Goal: Task Accomplishment & Management: Complete application form

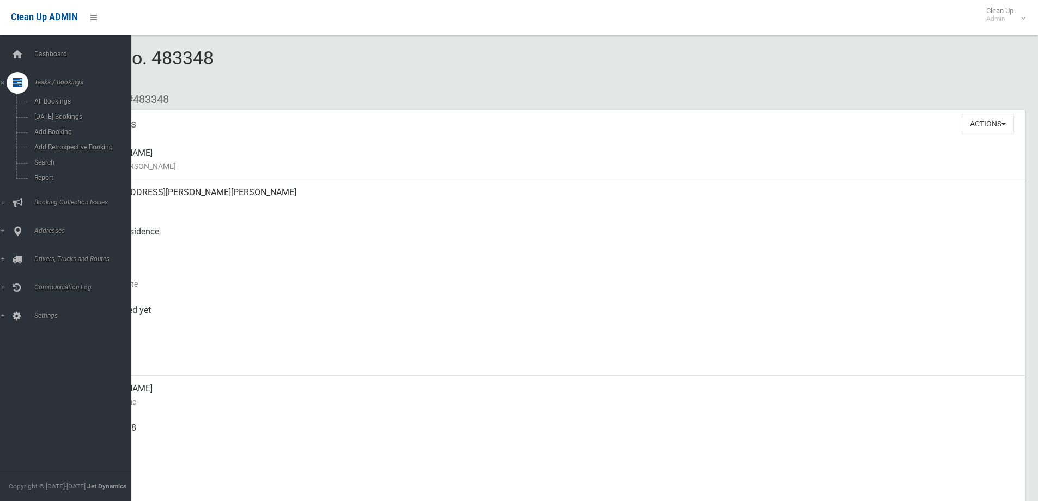
scroll to position [327, 0]
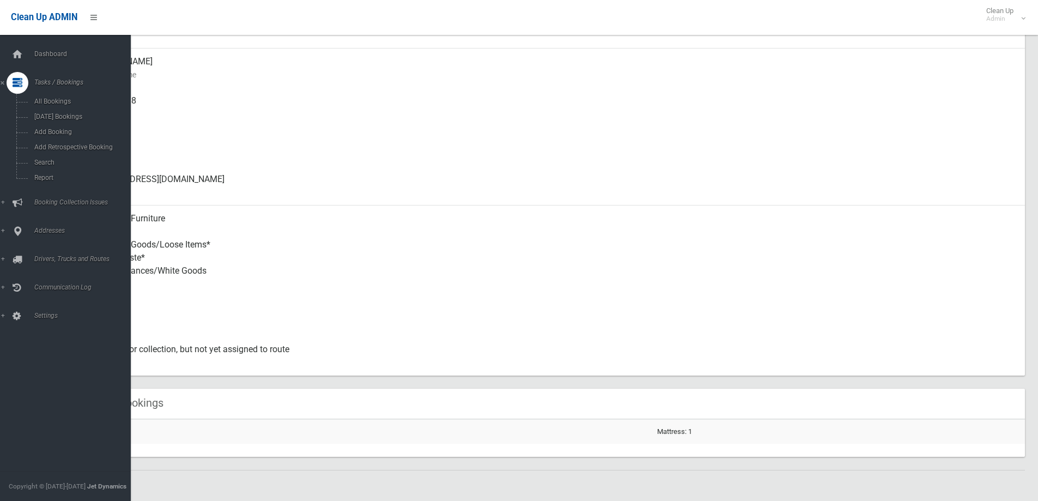
click at [45, 128] on span "Add Booking" at bounding box center [80, 132] width 99 height 8
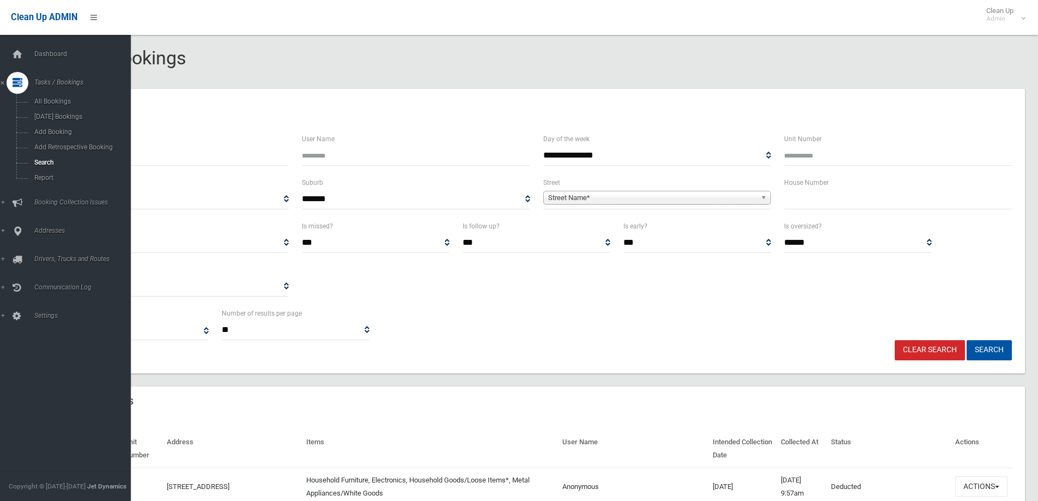
select select
click at [45, 168] on link "Search" at bounding box center [69, 162] width 139 height 15
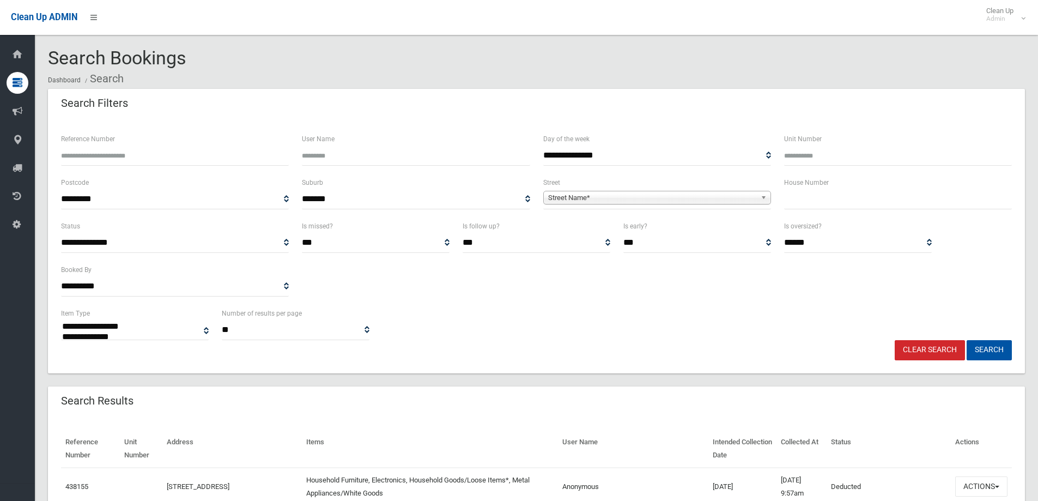
select select
click at [798, 197] on input "text" at bounding box center [898, 199] width 228 height 20
type input "**"
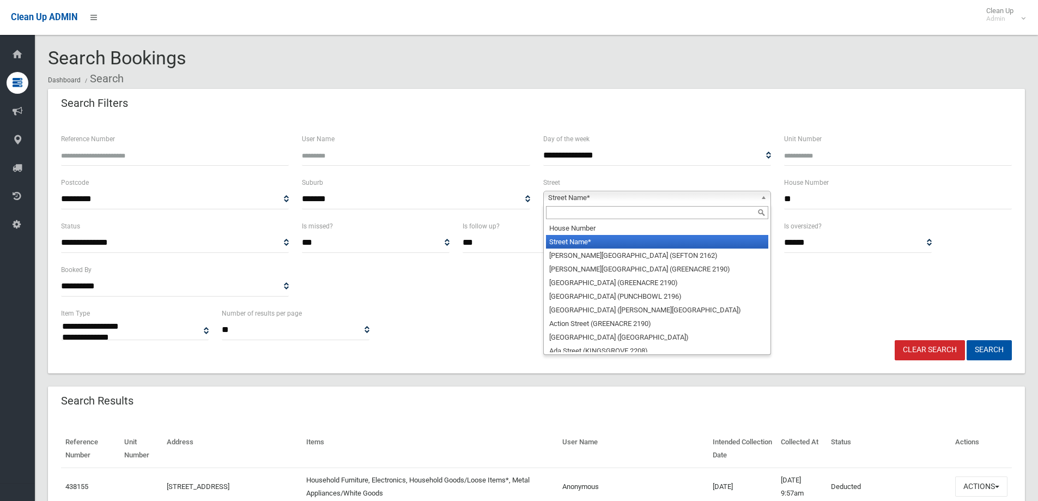
click at [630, 198] on span "Street Name*" at bounding box center [652, 197] width 208 height 13
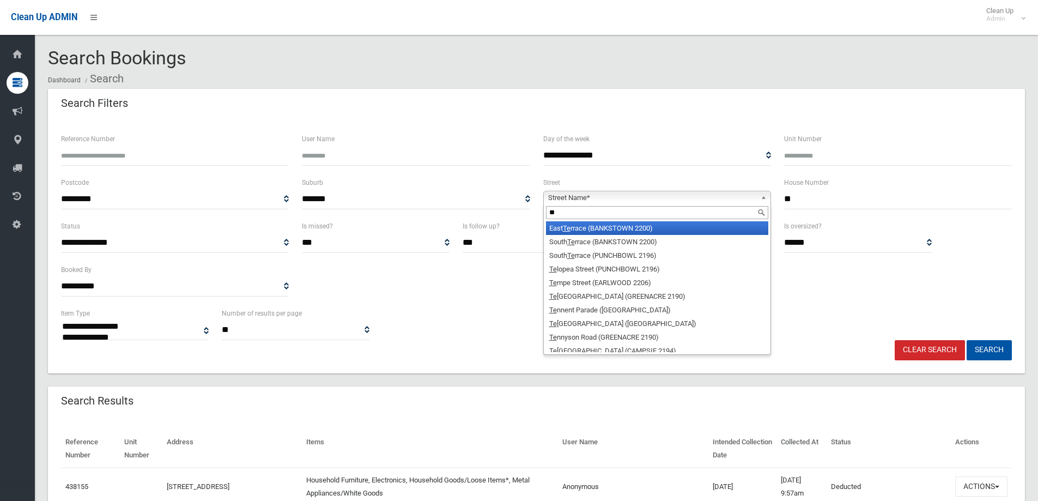
type input "*"
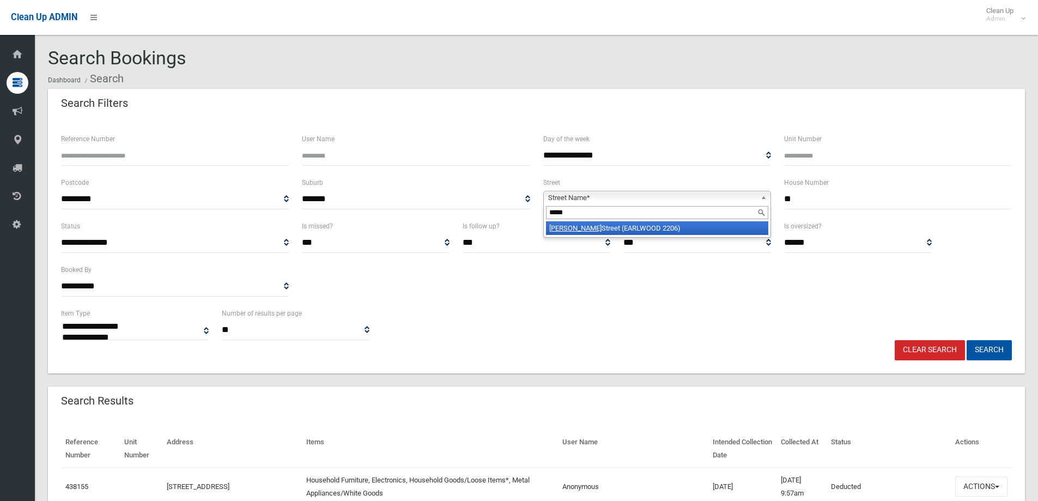
type input "*****"
click at [596, 225] on li "Keith Street (EARLWOOD 2206)" at bounding box center [657, 228] width 222 height 14
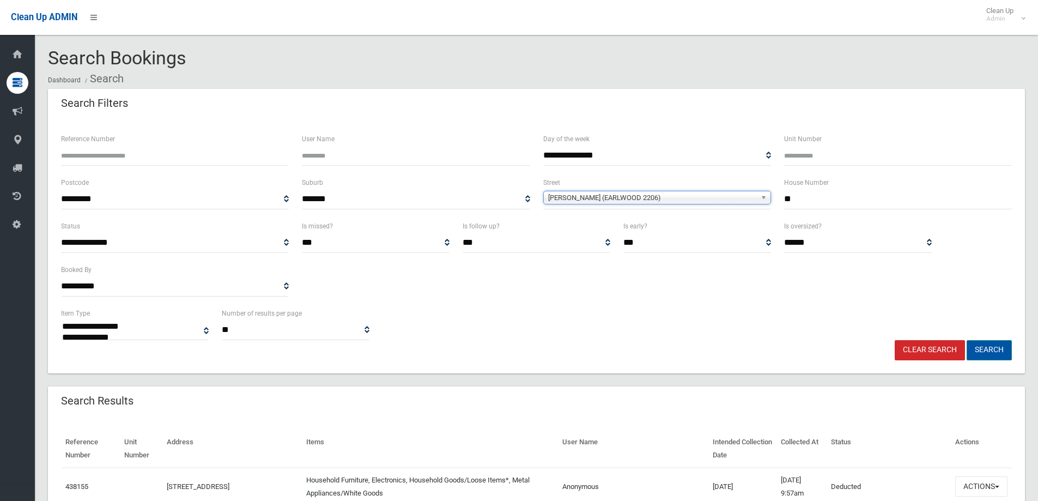
click at [995, 342] on button "Search" at bounding box center [988, 350] width 45 height 20
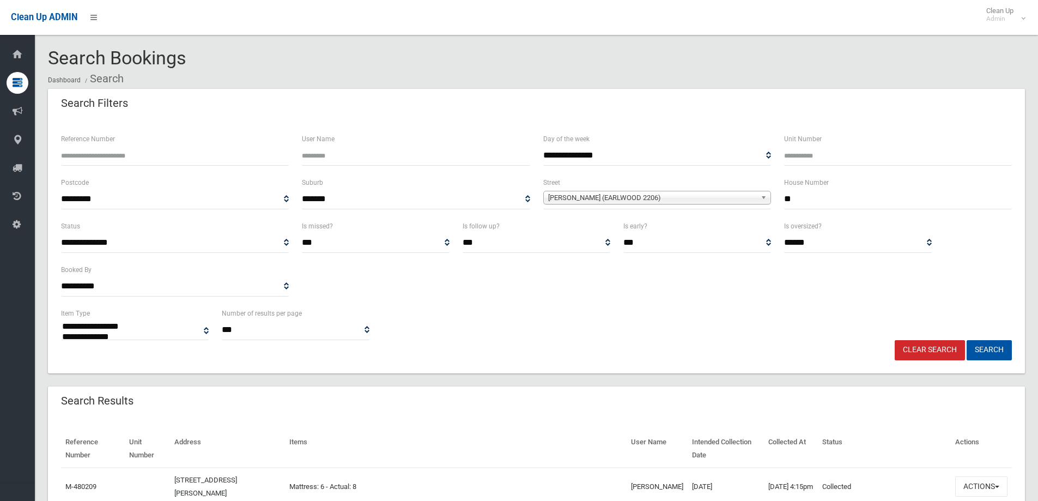
select select
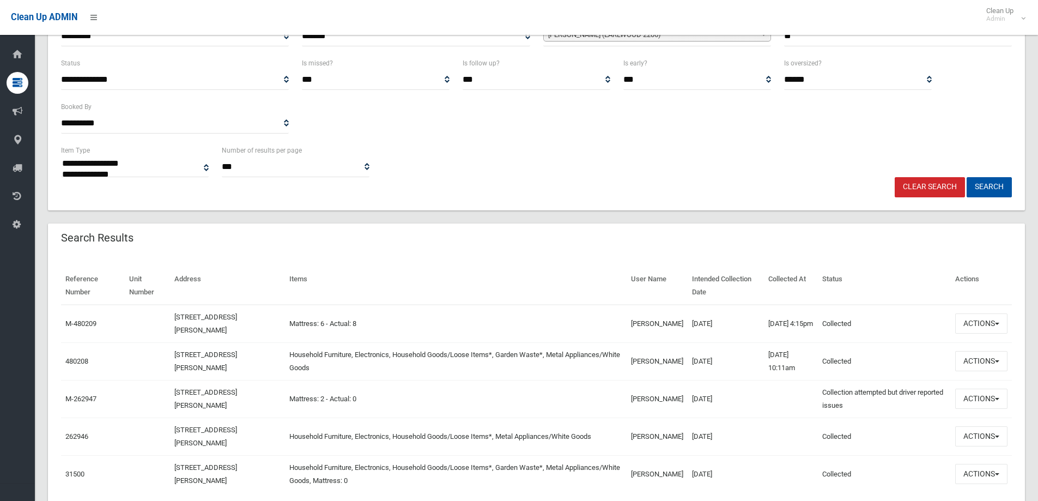
scroll to position [163, 0]
click at [985, 359] on button "Actions" at bounding box center [981, 360] width 52 height 20
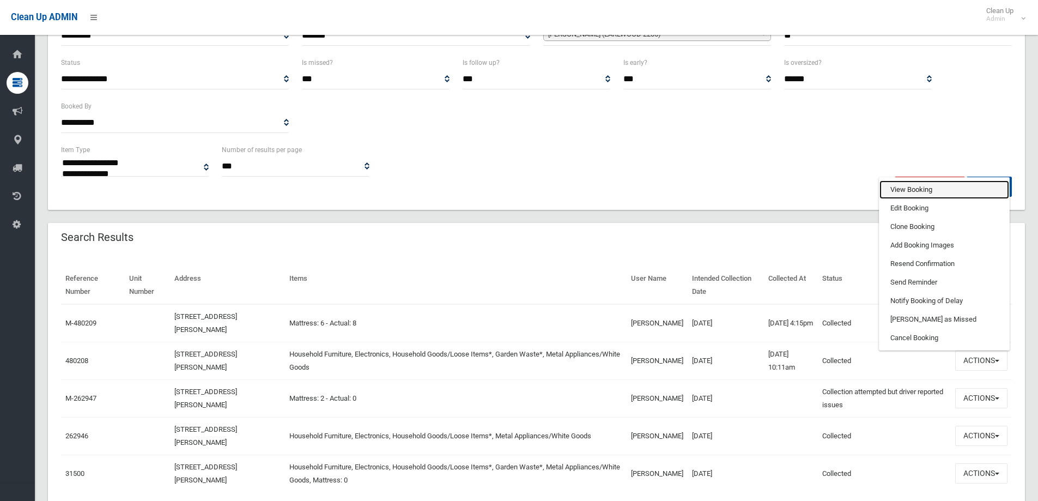
click at [946, 192] on link "View Booking" at bounding box center [944, 189] width 130 height 19
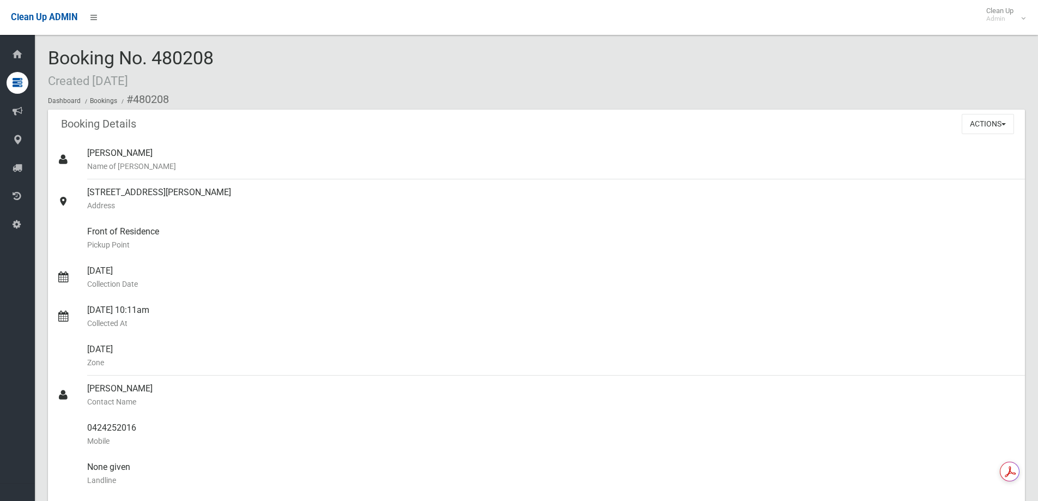
drag, startPoint x: 444, startPoint y: 61, endPoint x: 420, endPoint y: 148, distance: 90.4
click at [444, 61] on div "Booking No. 480208 Created [DATE] Dashboard Bookings #480208" at bounding box center [536, 79] width 977 height 62
